Goal: Task Accomplishment & Management: Manage account settings

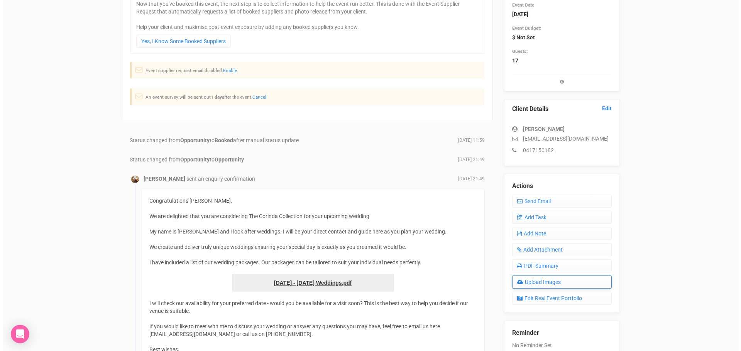
scroll to position [39, 0]
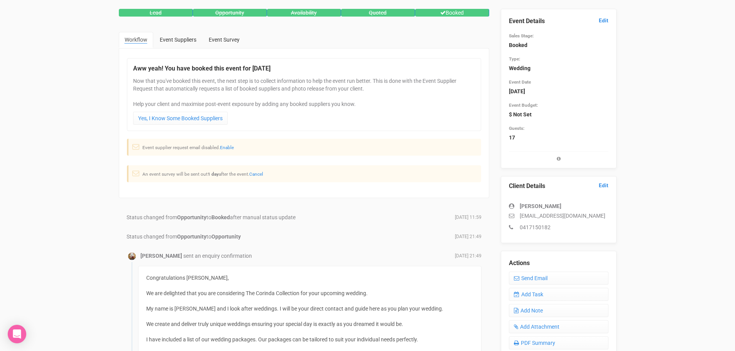
click at [511, 136] on strong "17" at bounding box center [512, 138] width 6 height 6
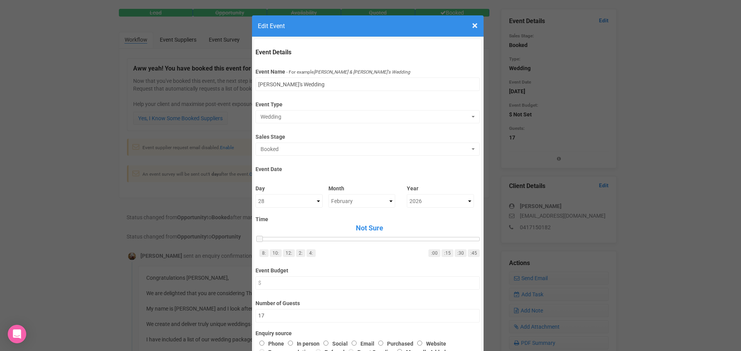
scroll to position [208, 0]
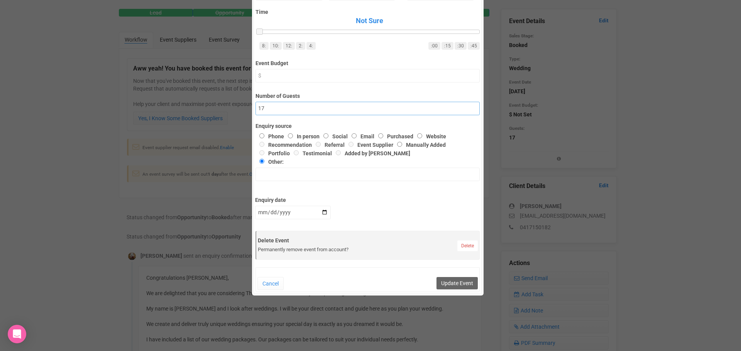
drag, startPoint x: 272, startPoint y: 110, endPoint x: 243, endPoint y: 109, distance: 28.6
click at [243, 109] on div "× Close Edit Event Event Details Event Name - For example [PERSON_NAME] & [PERS…" at bounding box center [370, 175] width 741 height 351
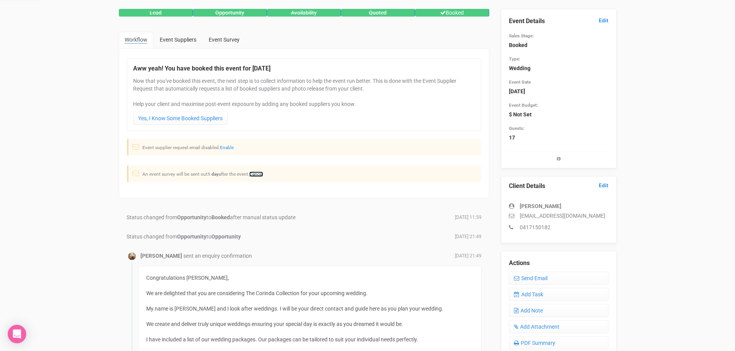
click at [258, 175] on link "Cancel" at bounding box center [256, 174] width 14 height 5
click at [608, 18] on link "Edit" at bounding box center [604, 20] width 10 height 7
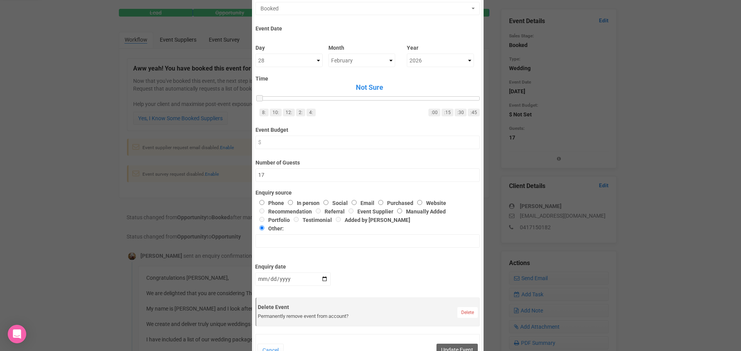
scroll to position [130, 0]
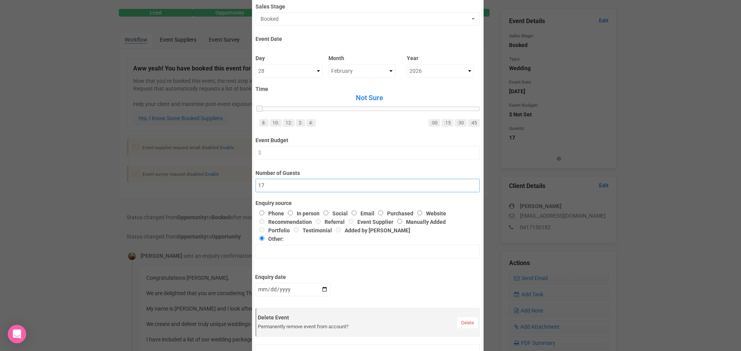
drag, startPoint x: 336, startPoint y: 183, endPoint x: 243, endPoint y: 191, distance: 93.3
click at [248, 185] on div "× Close Edit Event Event Details Event Name - For example [PERSON_NAME] & [PERS…" at bounding box center [370, 175] width 741 height 351
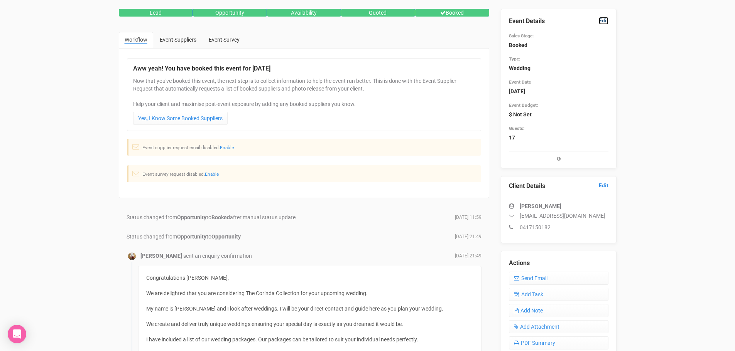
click at [601, 22] on link "Edit" at bounding box center [604, 20] width 10 height 7
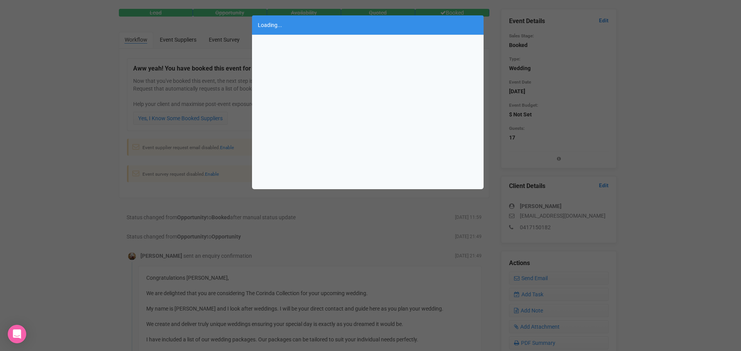
scroll to position [208, 0]
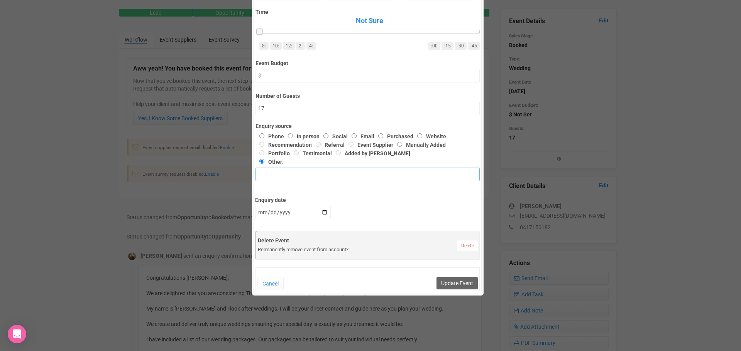
click at [286, 174] on input "text" at bounding box center [367, 175] width 224 height 14
type input "50"
drag, startPoint x: 268, startPoint y: 177, endPoint x: 241, endPoint y: 174, distance: 26.9
click at [241, 174] on div "× Close Edit Event Event Details Event Name - For example [PERSON_NAME] & [PERS…" at bounding box center [370, 175] width 741 height 351
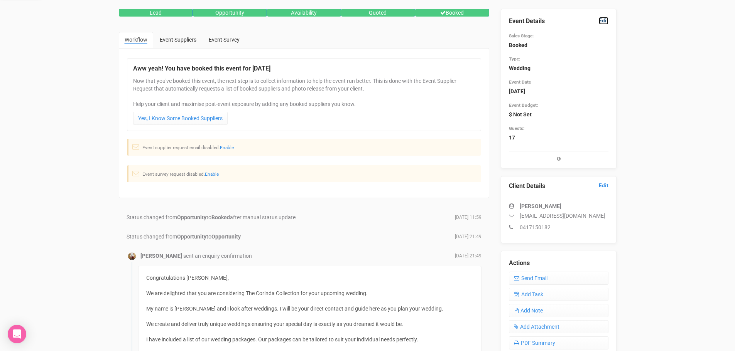
click at [606, 19] on link "Edit" at bounding box center [604, 20] width 10 height 7
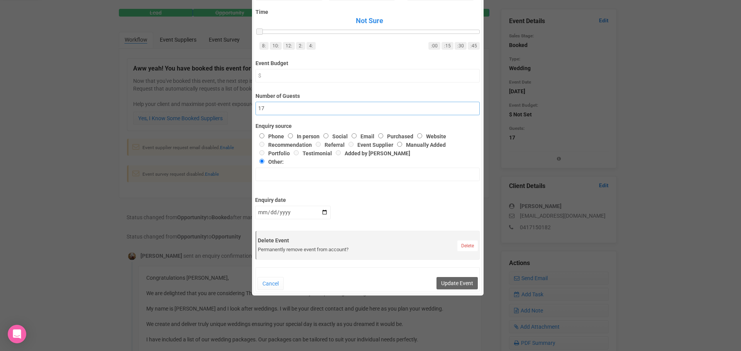
drag, startPoint x: 299, startPoint y: 113, endPoint x: 241, endPoint y: 114, distance: 57.9
click at [241, 114] on div "× Close Edit Event Event Details Event Name - For example [PERSON_NAME] & [PERS…" at bounding box center [370, 175] width 741 height 351
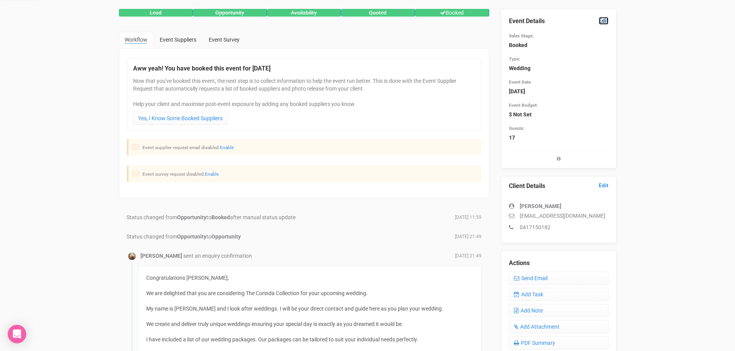
click at [607, 18] on link "Edit" at bounding box center [604, 20] width 10 height 7
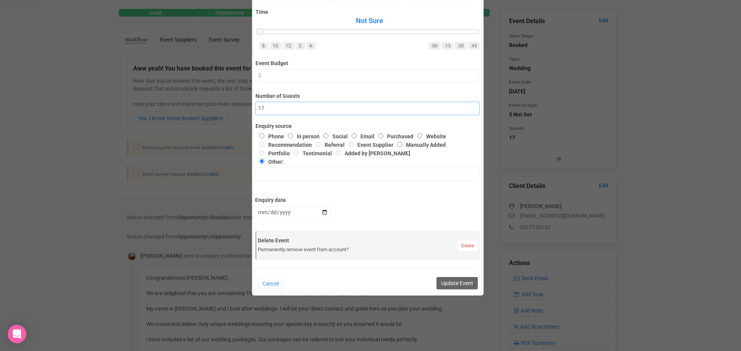
click at [310, 109] on input "17" at bounding box center [367, 109] width 224 height 14
type input "1"
type input "50"
click at [458, 284] on button "Update Event" at bounding box center [456, 283] width 41 height 12
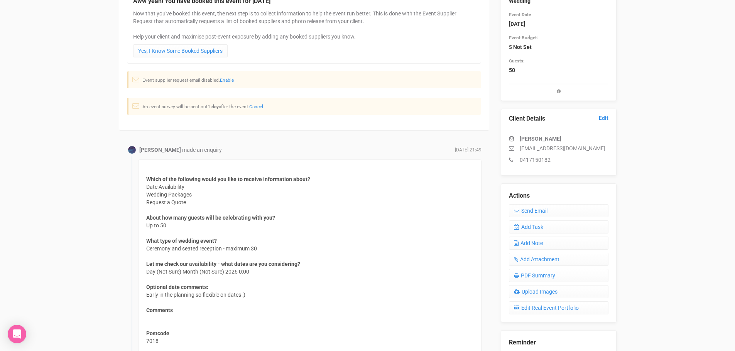
scroll to position [0, 0]
